Goal: Information Seeking & Learning: Learn about a topic

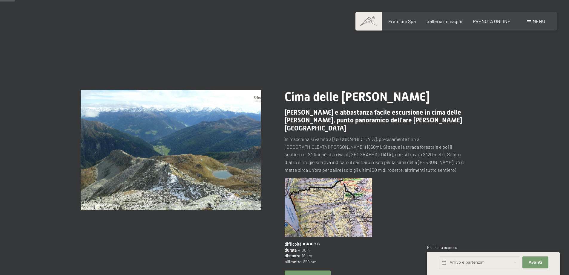
scroll to position [30, 0]
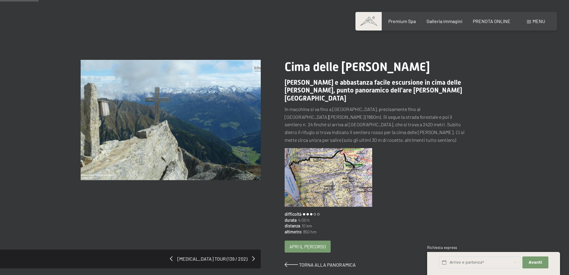
click at [234, 133] on img at bounding box center [171, 120] width 180 height 120
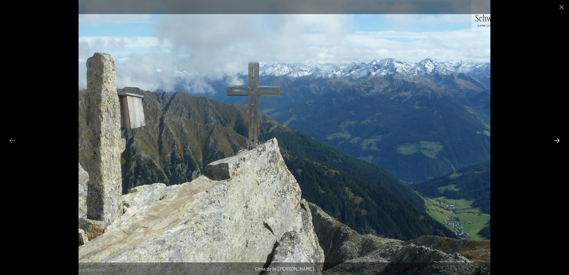
click at [557, 139] on button "Next slide" at bounding box center [557, 140] width 13 height 12
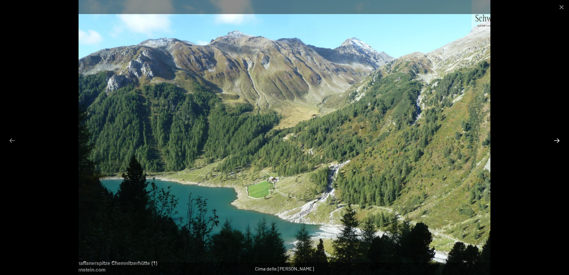
click at [557, 139] on button "Next slide" at bounding box center [557, 140] width 13 height 12
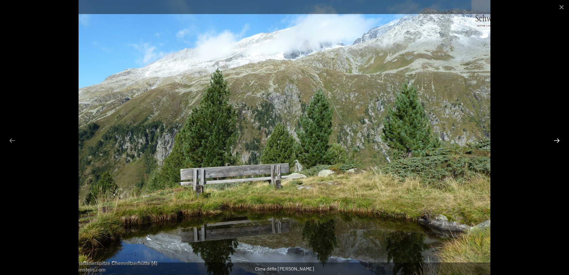
click at [557, 139] on button "Next slide" at bounding box center [557, 140] width 13 height 12
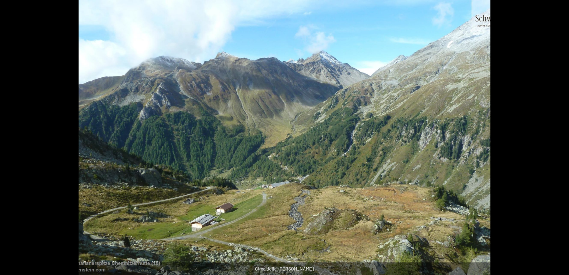
click at [557, 139] on button "Next slide" at bounding box center [560, 140] width 13 height 12
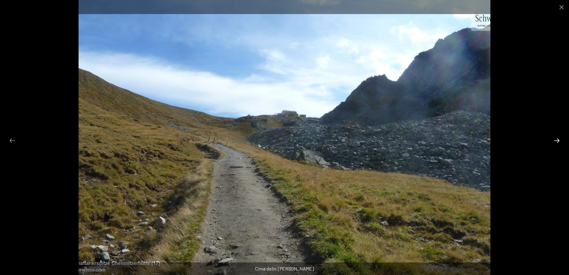
click at [557, 139] on button "Next slide" at bounding box center [557, 140] width 13 height 12
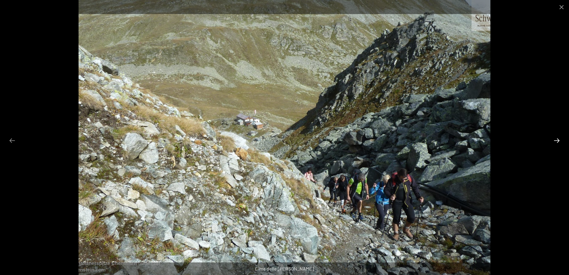
click at [557, 139] on button "Next slide" at bounding box center [557, 140] width 13 height 12
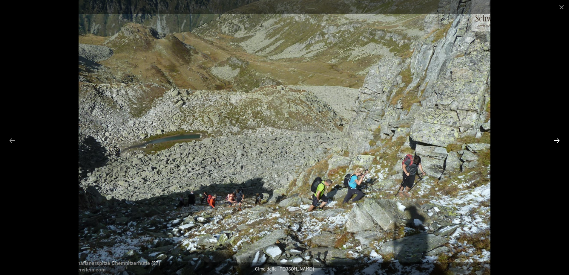
click at [557, 139] on button "Next slide" at bounding box center [557, 140] width 13 height 12
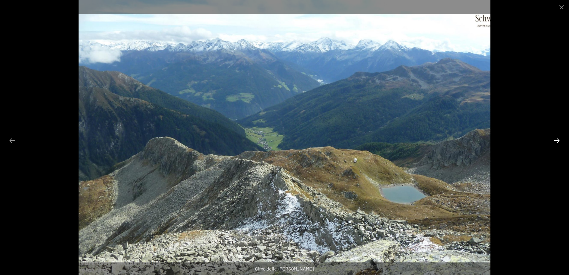
click at [557, 139] on button "Next slide" at bounding box center [557, 140] width 13 height 12
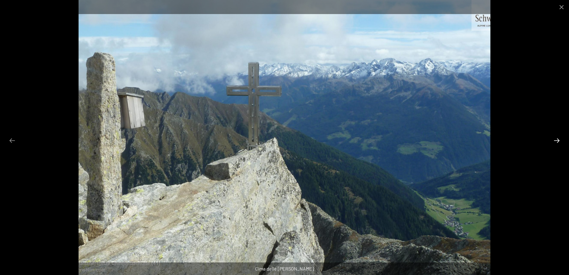
click at [557, 139] on button "Next slide" at bounding box center [557, 140] width 13 height 12
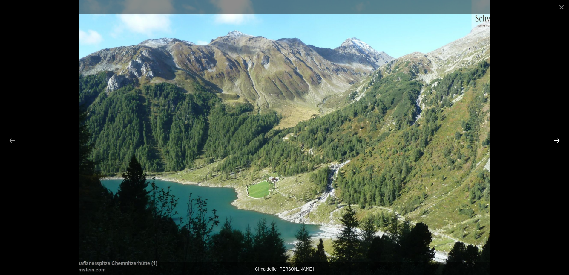
click at [557, 140] on button "Next slide" at bounding box center [557, 140] width 13 height 12
click at [556, 141] on button "Next slide" at bounding box center [557, 140] width 13 height 12
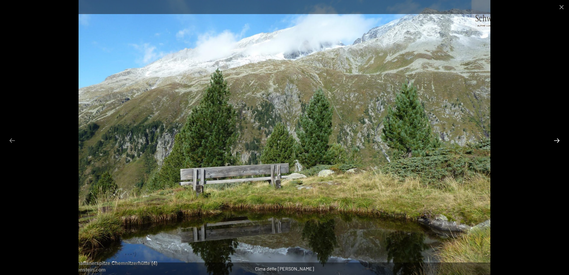
click at [556, 141] on button "Next slide" at bounding box center [557, 140] width 13 height 12
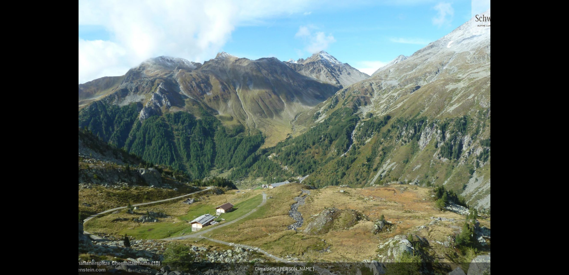
click at [556, 141] on button "Next slide" at bounding box center [560, 140] width 13 height 12
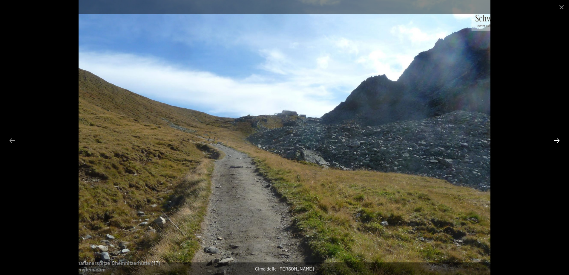
click at [556, 141] on button "Next slide" at bounding box center [557, 140] width 13 height 12
